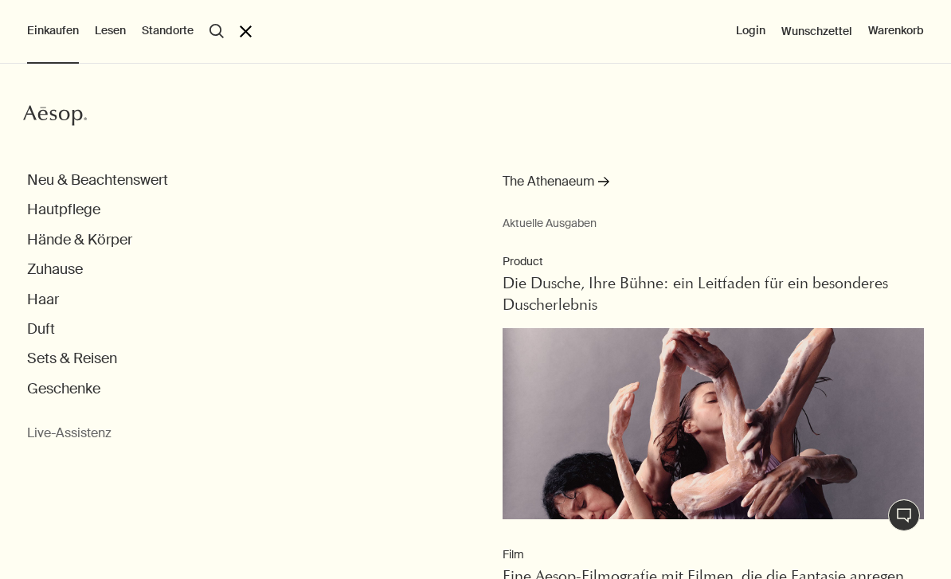
click at [53, 269] on button "Zuhause" at bounding box center [55, 269] width 56 height 18
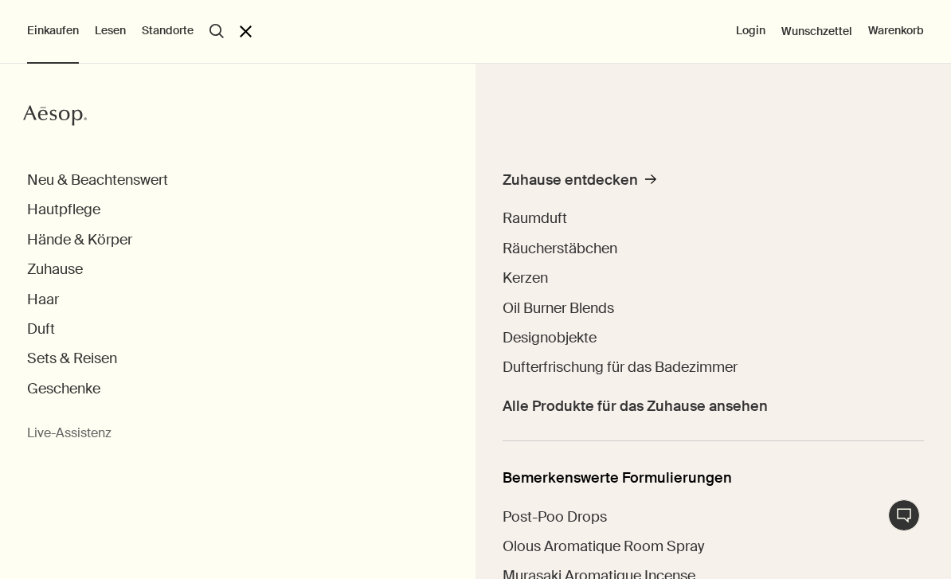
click at [548, 220] on span "Raumduft" at bounding box center [535, 218] width 65 height 19
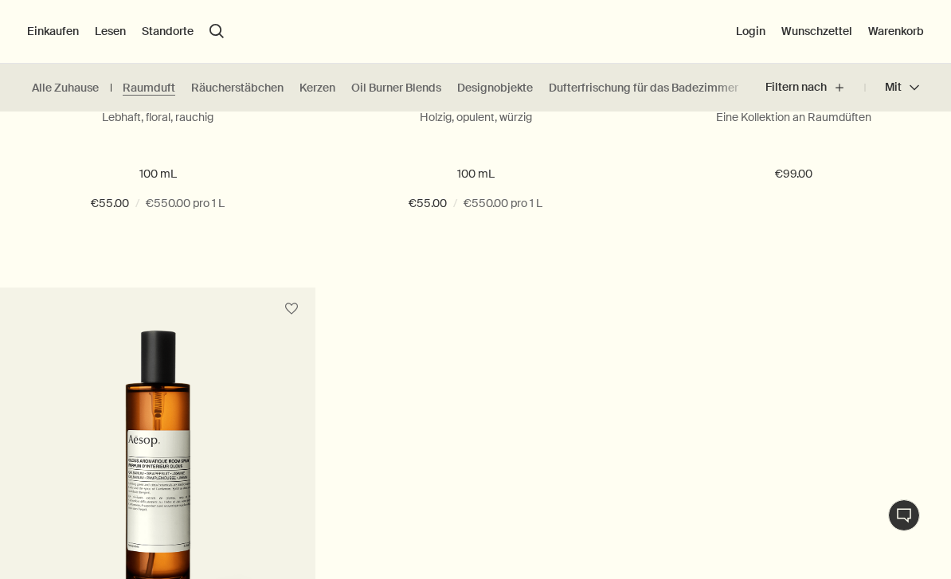
scroll to position [832, 0]
click at [237, 89] on link "Räucherstäbchen" at bounding box center [237, 87] width 92 height 15
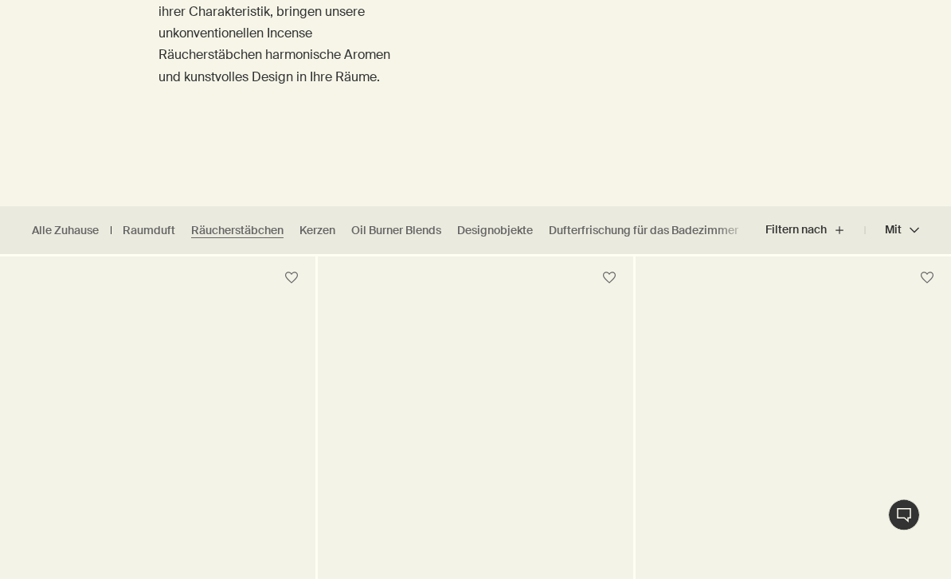
scroll to position [284, 0]
click at [664, 233] on link "Dufterfrischung für das Badezimmer" at bounding box center [644, 229] width 190 height 15
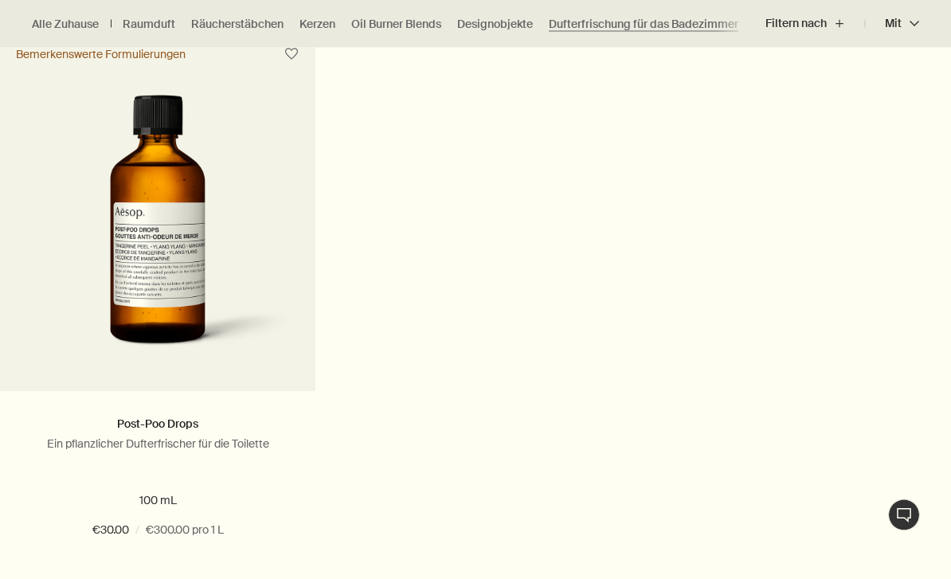
scroll to position [507, 0]
click at [143, 249] on img at bounding box center [158, 231] width 268 height 272
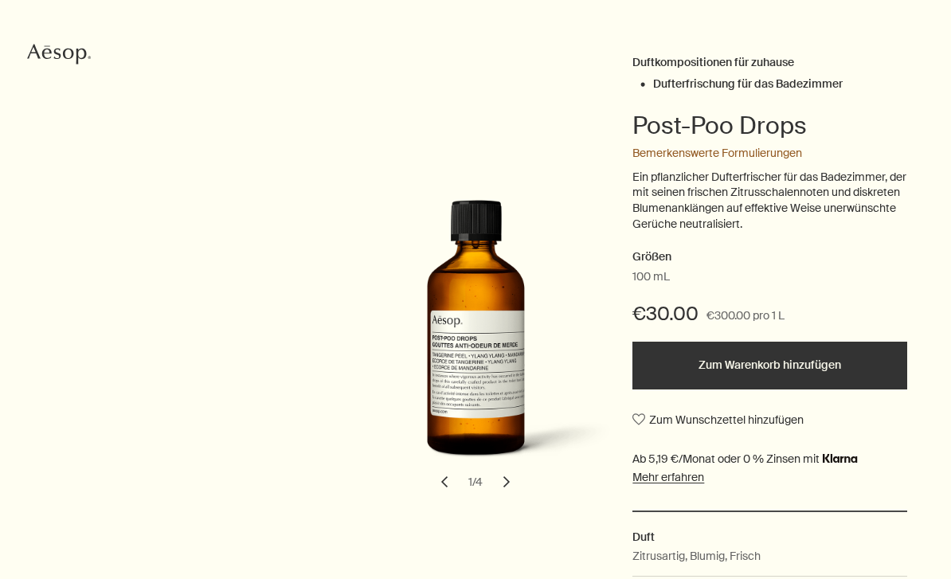
scroll to position [159, 0]
click at [510, 480] on button "chevron" at bounding box center [506, 481] width 35 height 35
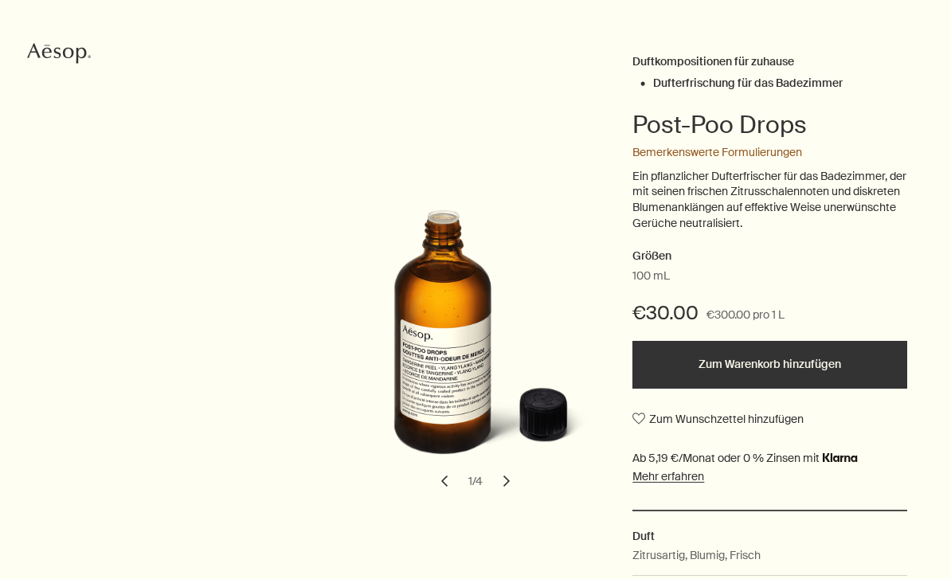
scroll to position [160, 0]
click at [512, 476] on button "chevron" at bounding box center [506, 481] width 35 height 35
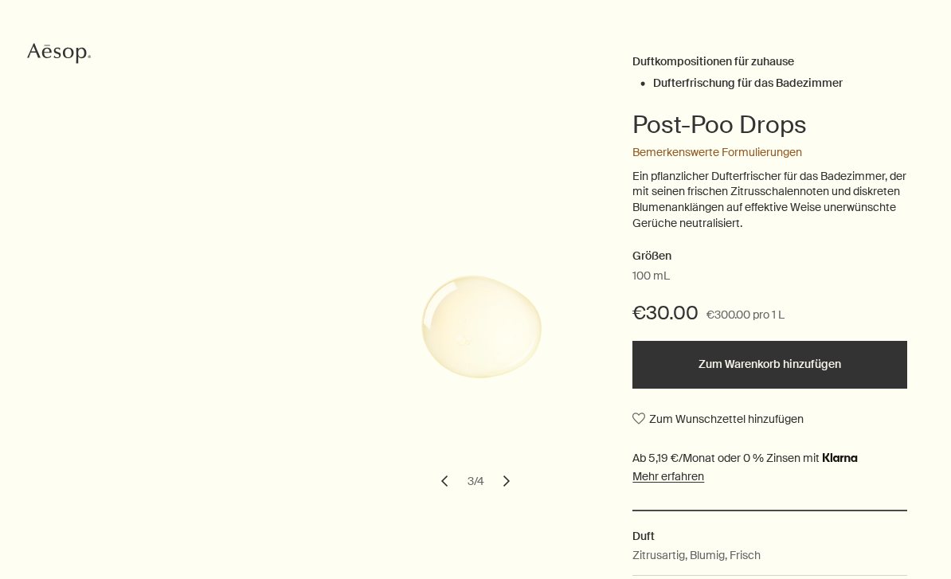
click at [511, 480] on button "chevron" at bounding box center [506, 481] width 35 height 35
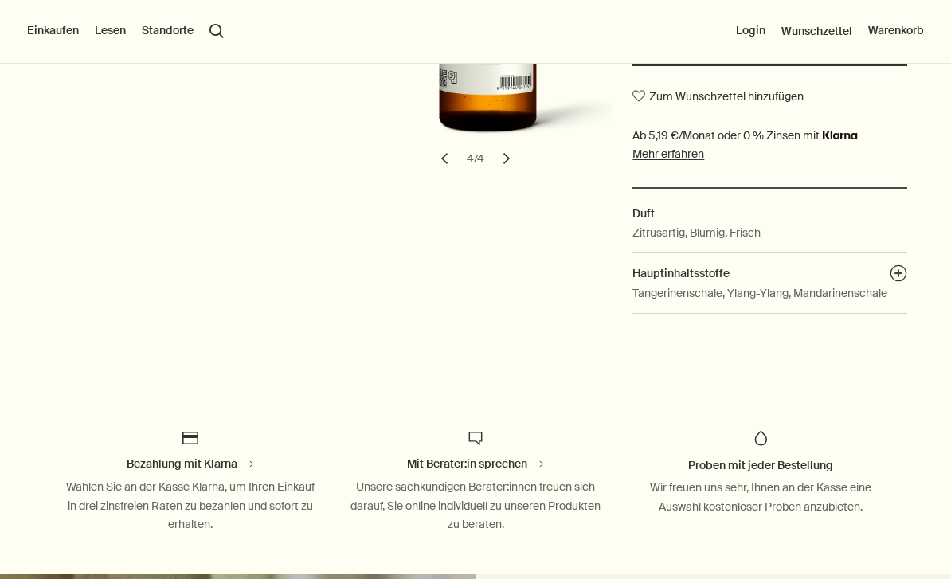
scroll to position [480, 0]
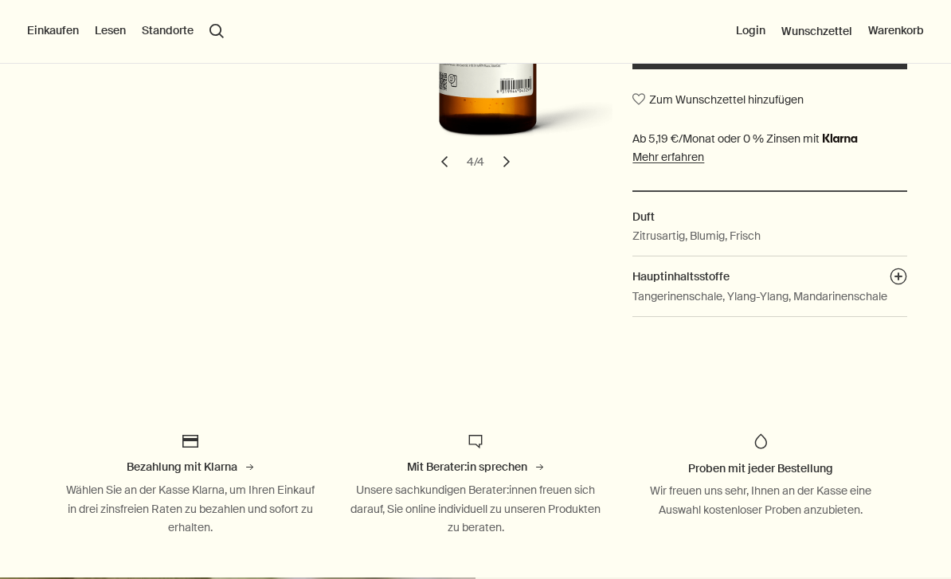
click at [899, 272] on button "plusAndCloseWithCircle" at bounding box center [899, 279] width 18 height 22
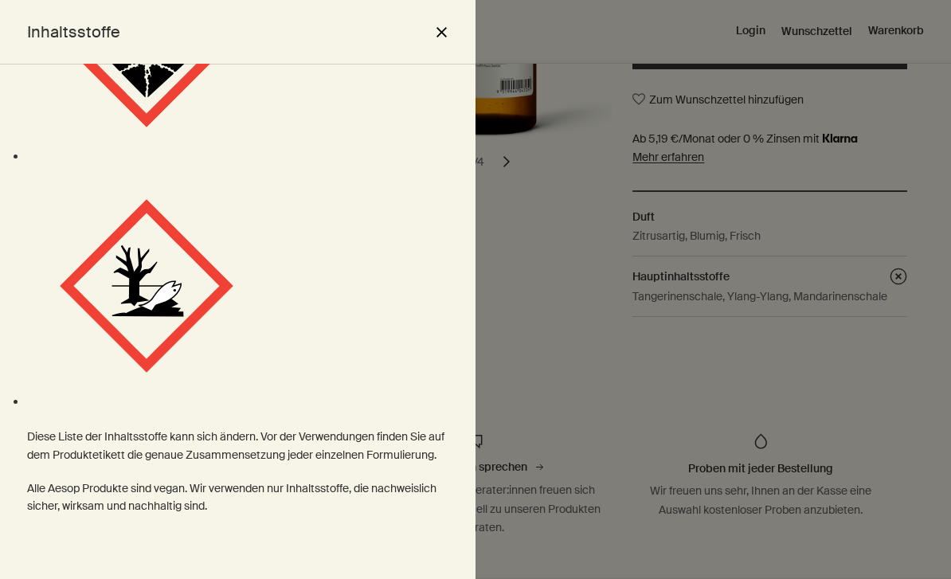
click at [441, 29] on button "close" at bounding box center [441, 31] width 19 height 27
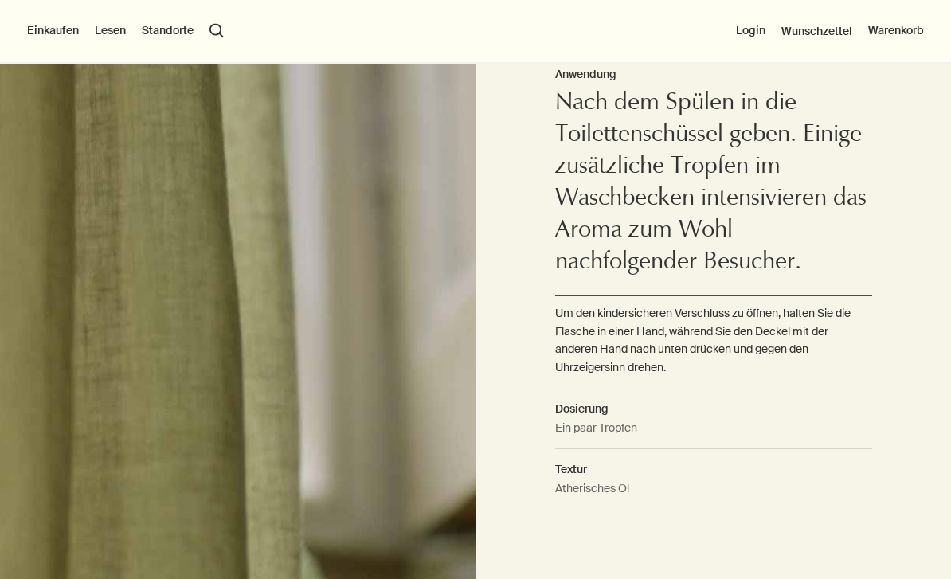
scroll to position [1080, 0]
